Goal: Browse casually: Explore the website without a specific task or goal

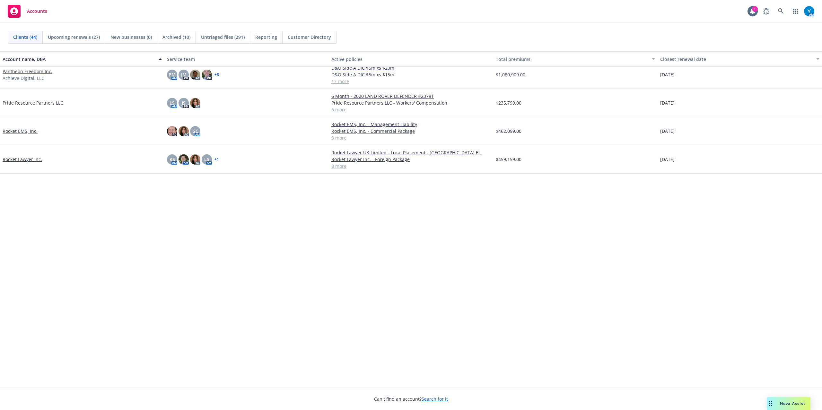
scroll to position [509, 0]
